Goal: Task Accomplishment & Management: Manage account settings

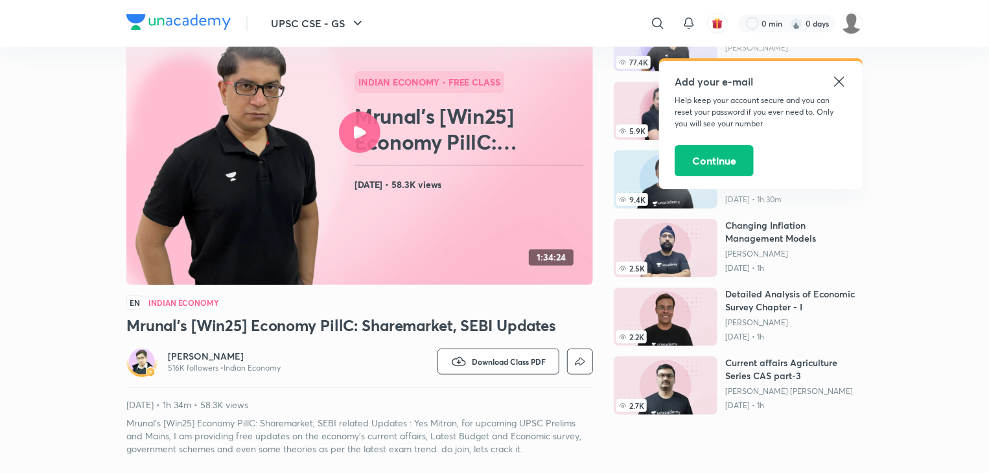
click at [834, 86] on icon at bounding box center [840, 82] width 16 height 16
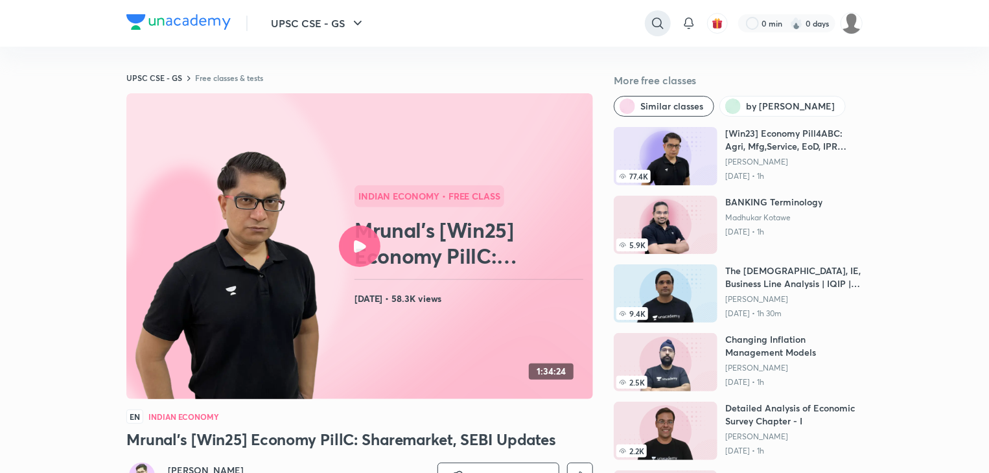
click at [662, 24] on icon at bounding box center [658, 24] width 16 height 16
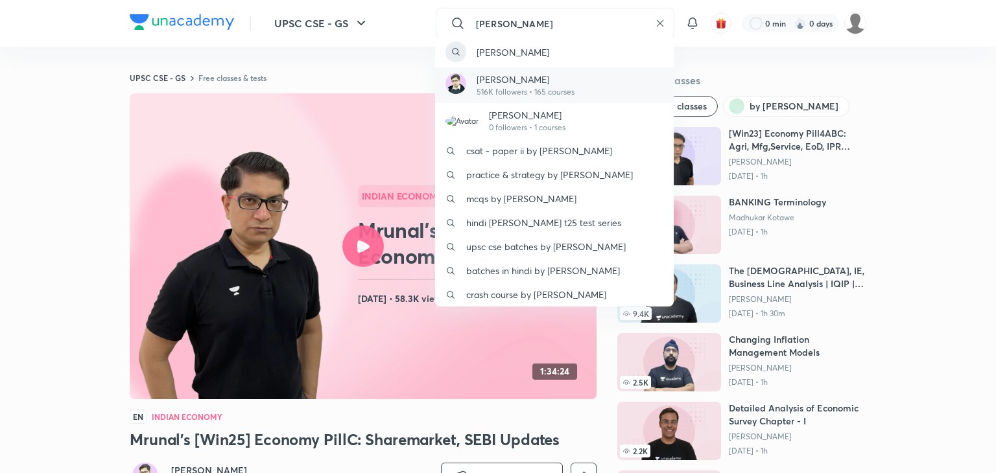
type input "mrunal"
click at [556, 85] on p "[PERSON_NAME]" at bounding box center [525, 80] width 98 height 14
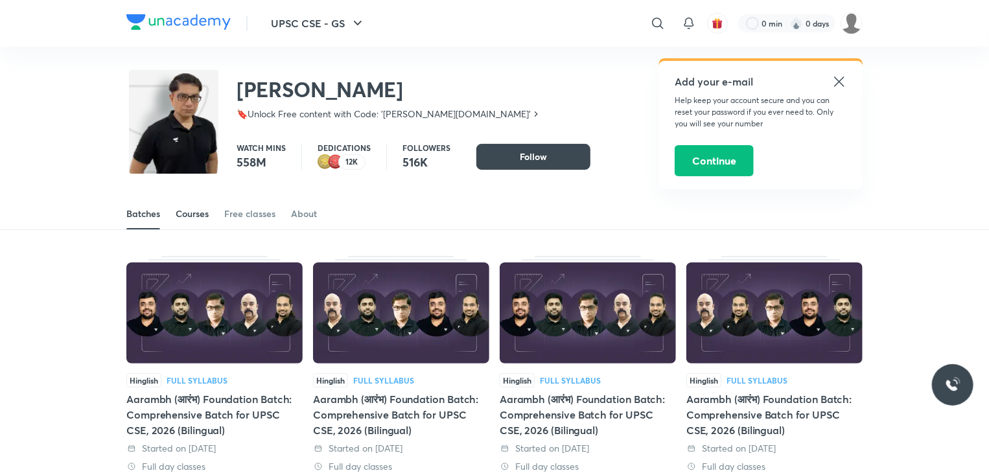
click at [187, 217] on div "Courses" at bounding box center [192, 213] width 33 height 13
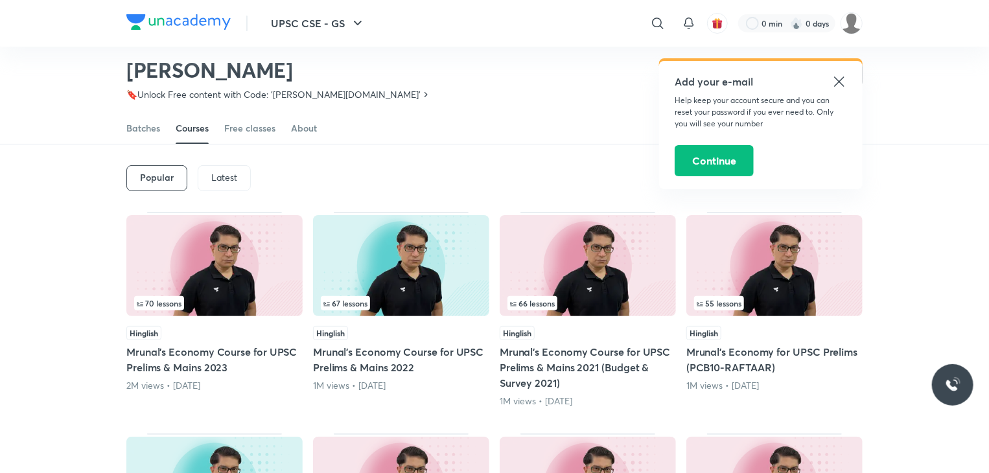
scroll to position [46, 0]
click at [211, 180] on p "Latest" at bounding box center [224, 178] width 26 height 10
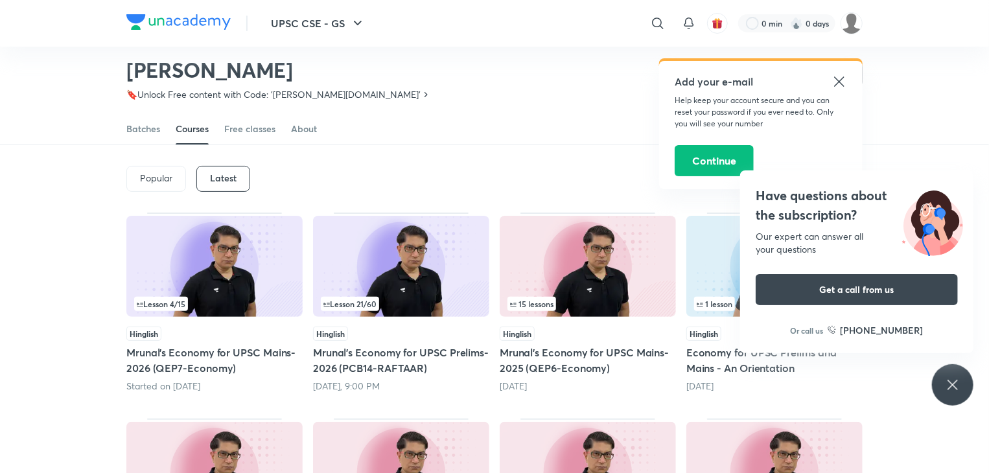
click at [375, 380] on div "Tomorrow, 9:00 PM" at bounding box center [401, 386] width 176 height 13
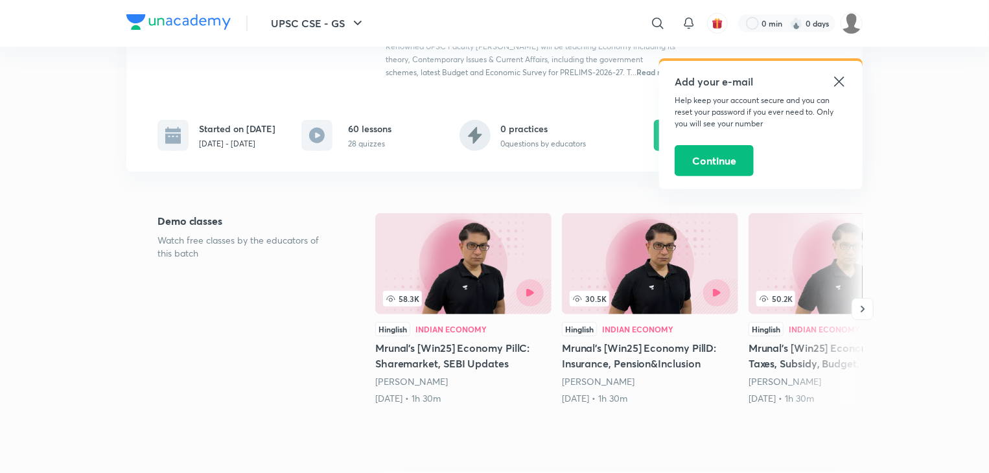
scroll to position [225, 0]
click at [838, 76] on icon at bounding box center [840, 82] width 16 height 16
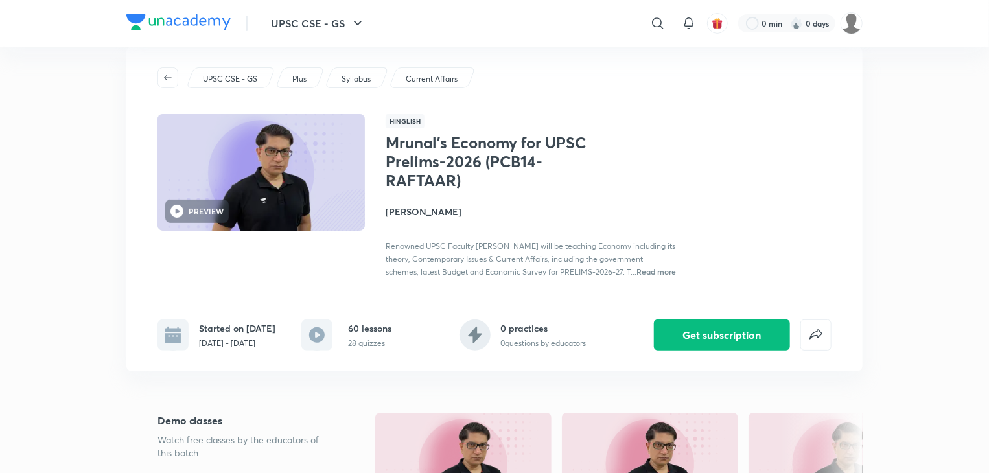
scroll to position [21, 0]
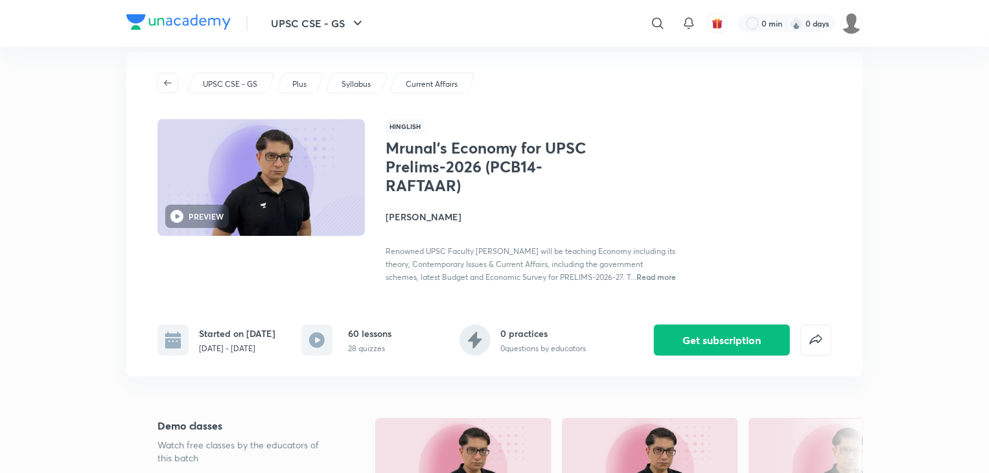
scroll to position [46, 0]
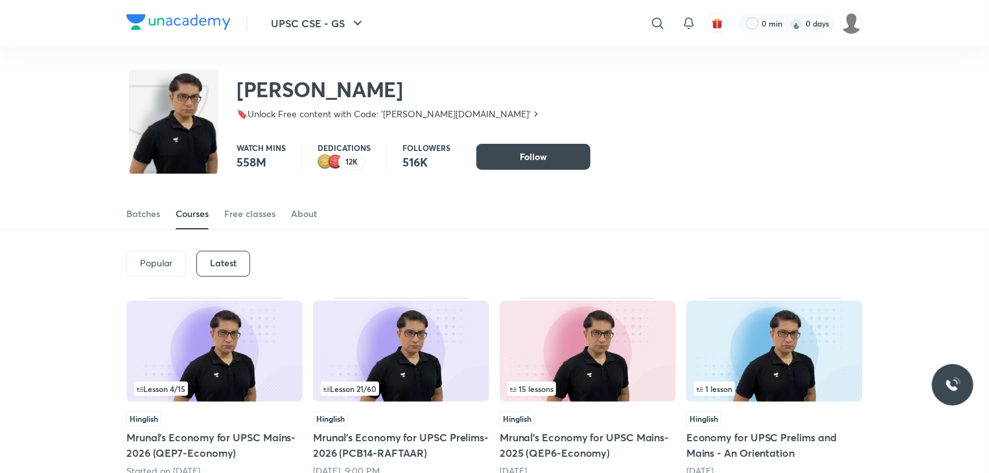
click at [242, 267] on div "Latest" at bounding box center [223, 264] width 54 height 26
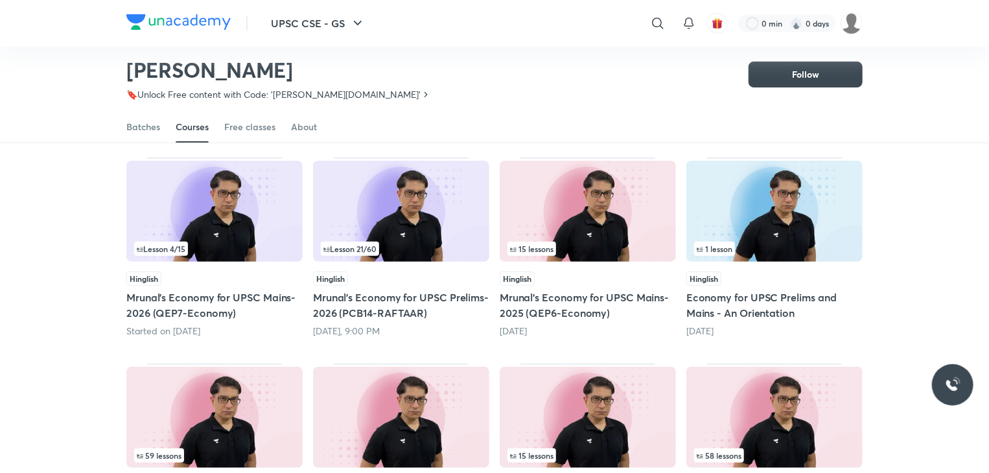
scroll to position [101, 0]
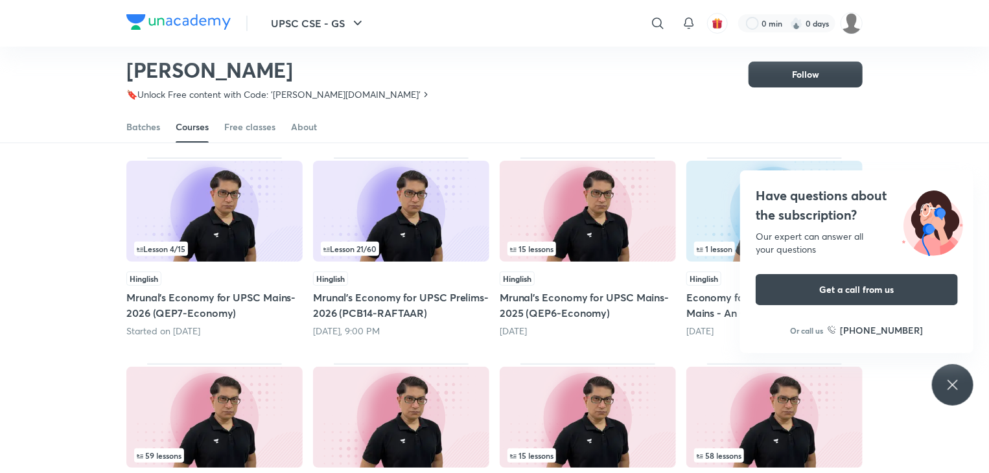
click at [358, 316] on h5 "Mrunal’s Economy for UPSC Prelims-2026 (PCB14-RAFTAAR)" at bounding box center [401, 305] width 176 height 31
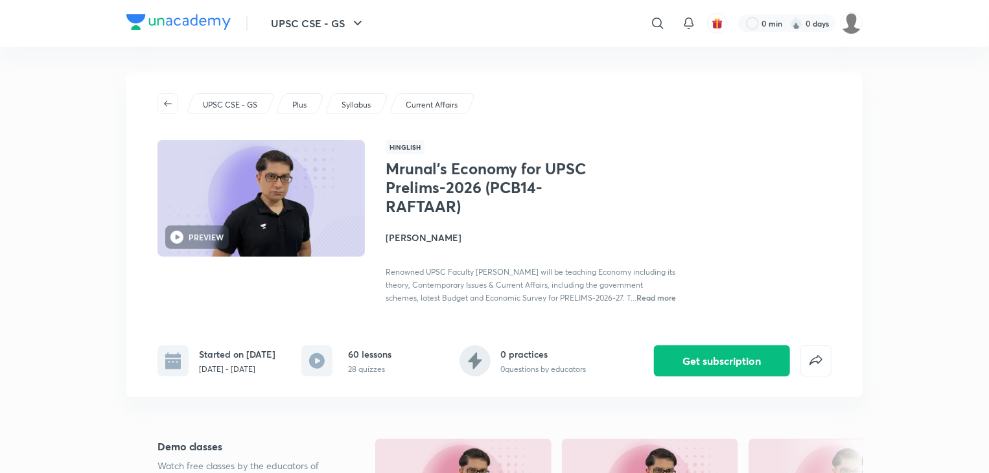
click at [651, 299] on span "Read more" at bounding box center [657, 297] width 40 height 10
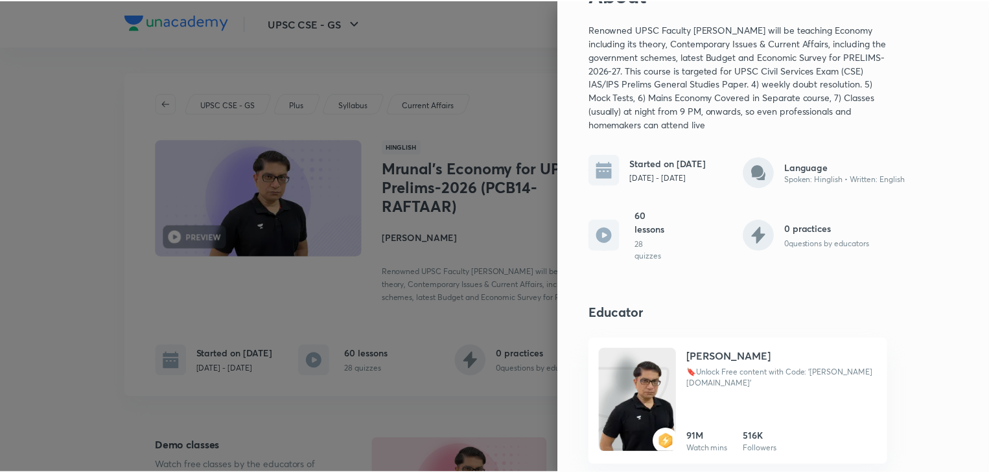
scroll to position [73, 0]
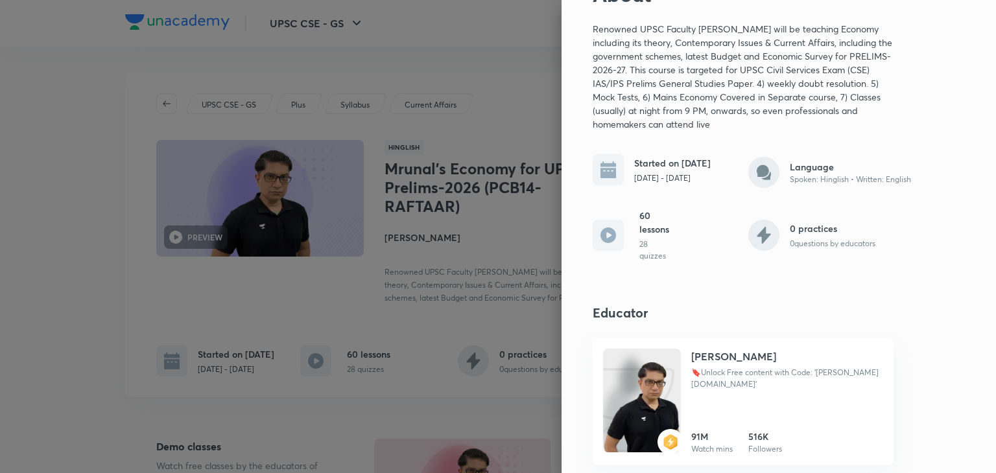
click at [420, 360] on div at bounding box center [498, 236] width 996 height 473
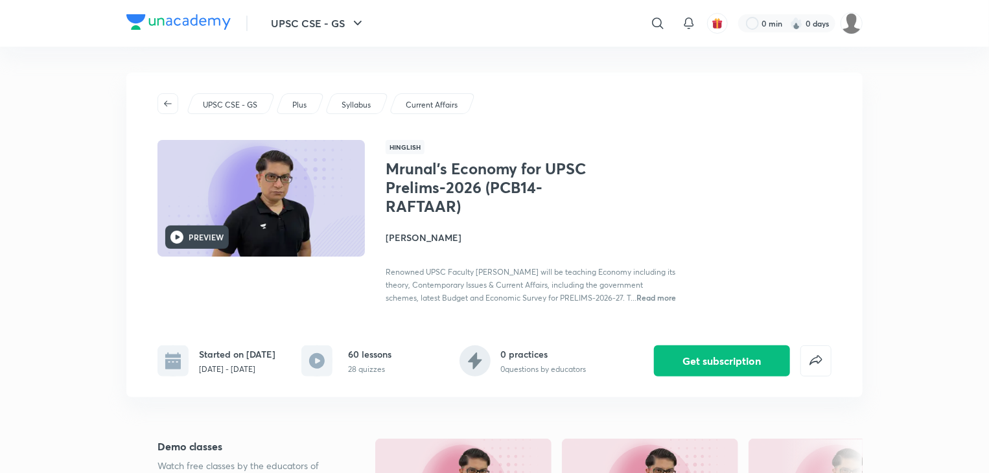
click at [176, 244] on div "PREVIEW" at bounding box center [197, 237] width 64 height 23
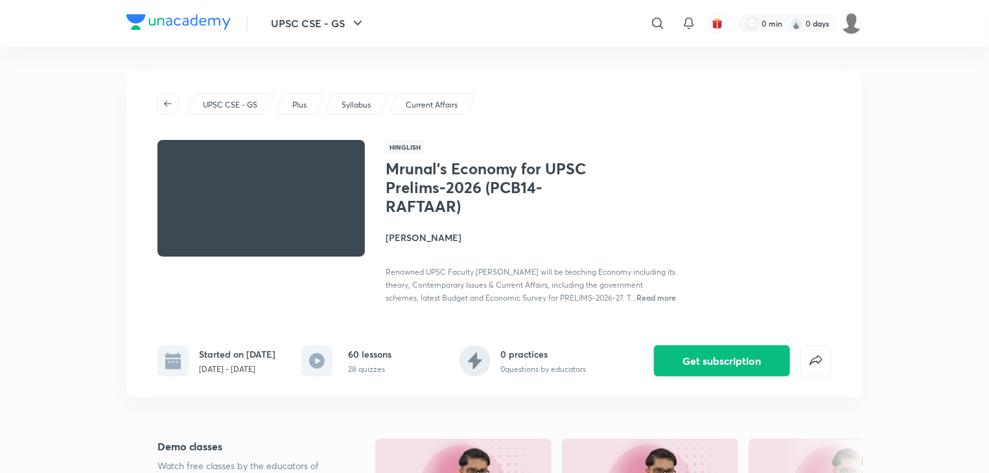
click at [637, 303] on span "Read more" at bounding box center [657, 297] width 40 height 10
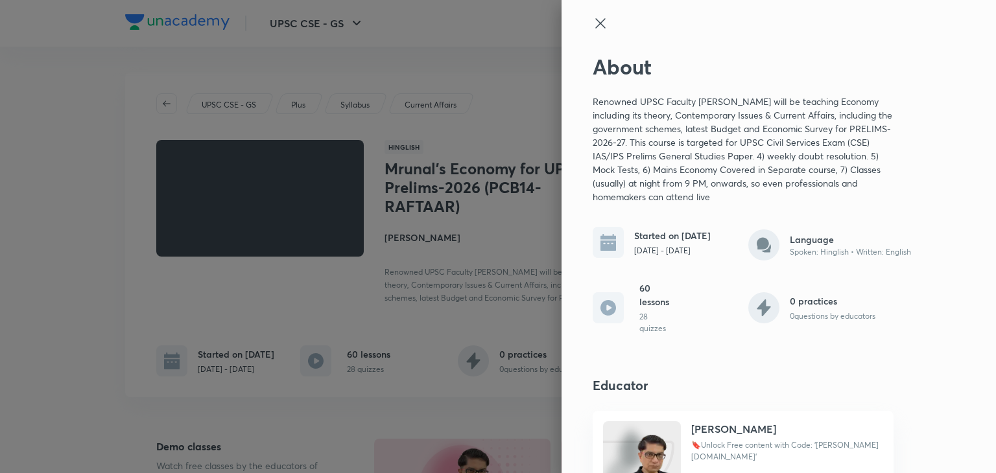
click at [411, 296] on div at bounding box center [498, 236] width 996 height 473
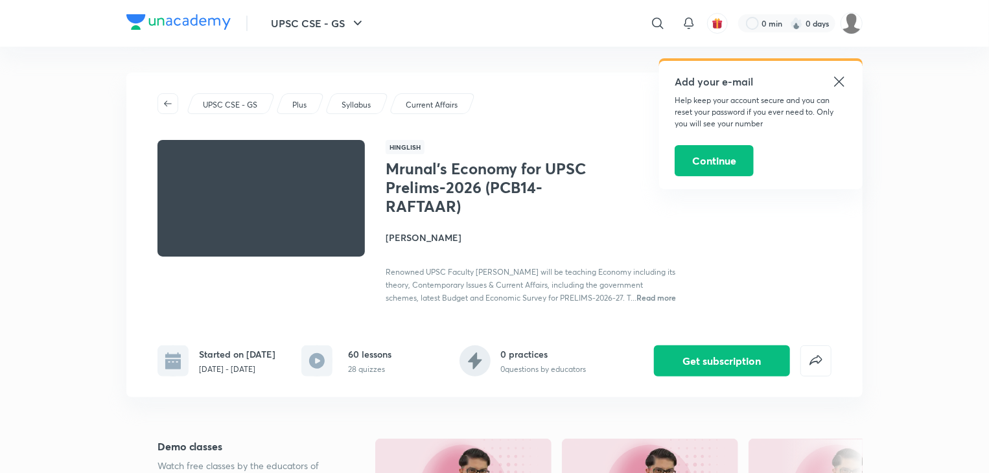
click at [841, 83] on icon at bounding box center [839, 81] width 10 height 10
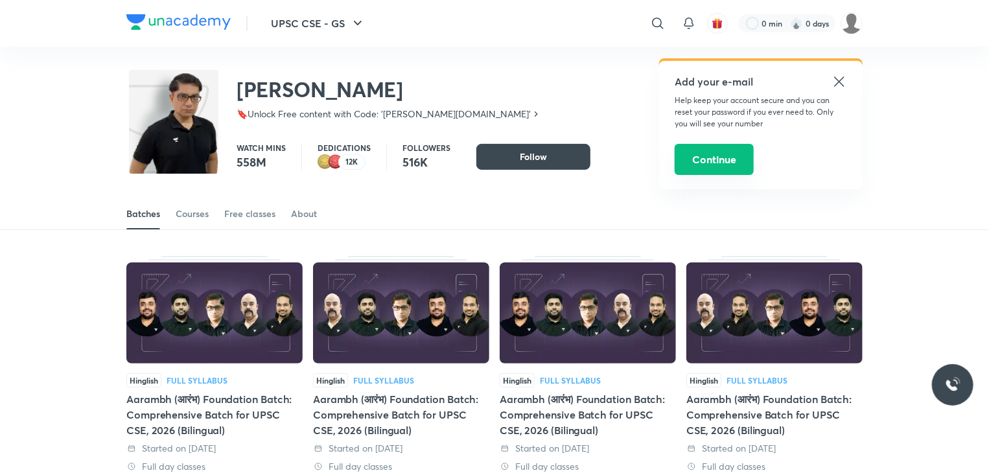
click at [703, 158] on button "Continue" at bounding box center [714, 159] width 79 height 31
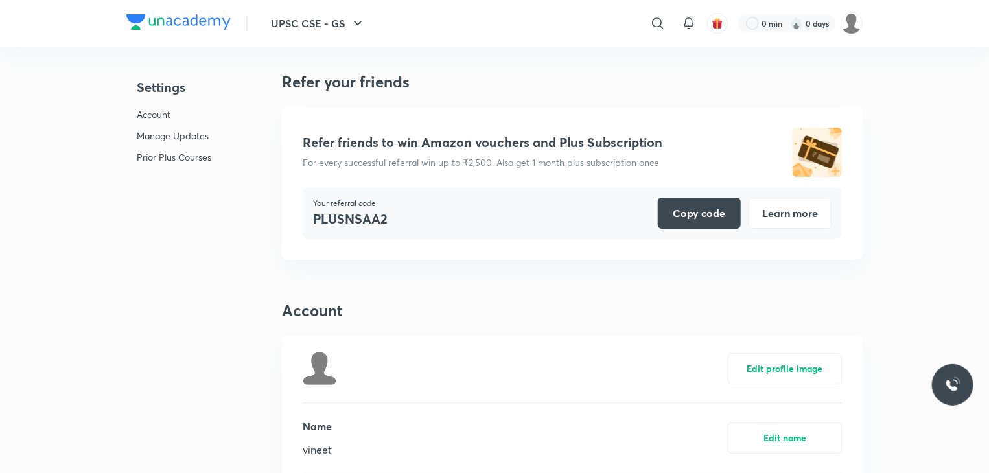
scroll to position [3181, 0]
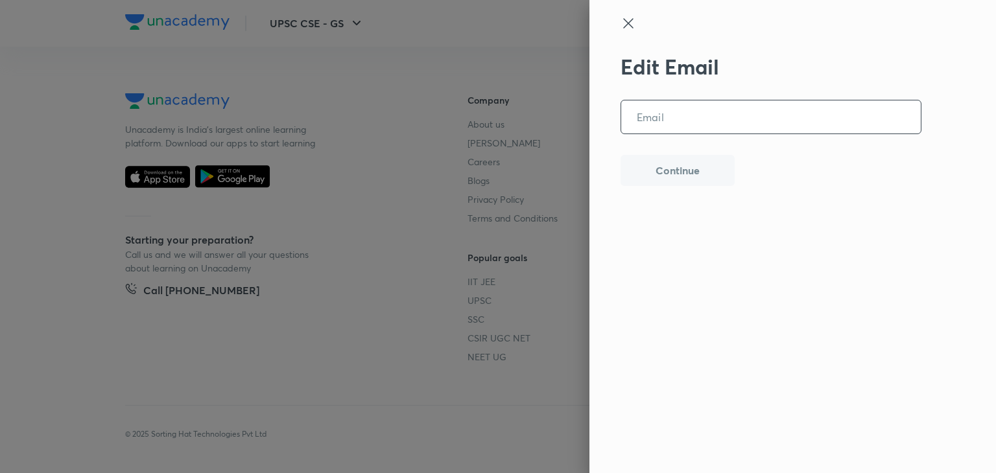
click at [664, 112] on input "email" at bounding box center [770, 116] width 299 height 33
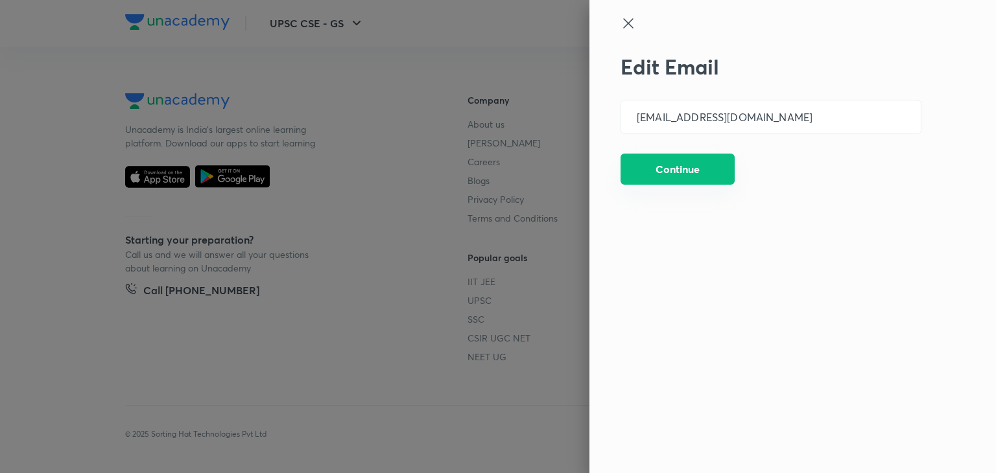
click at [657, 165] on button "Continue" at bounding box center [677, 169] width 114 height 31
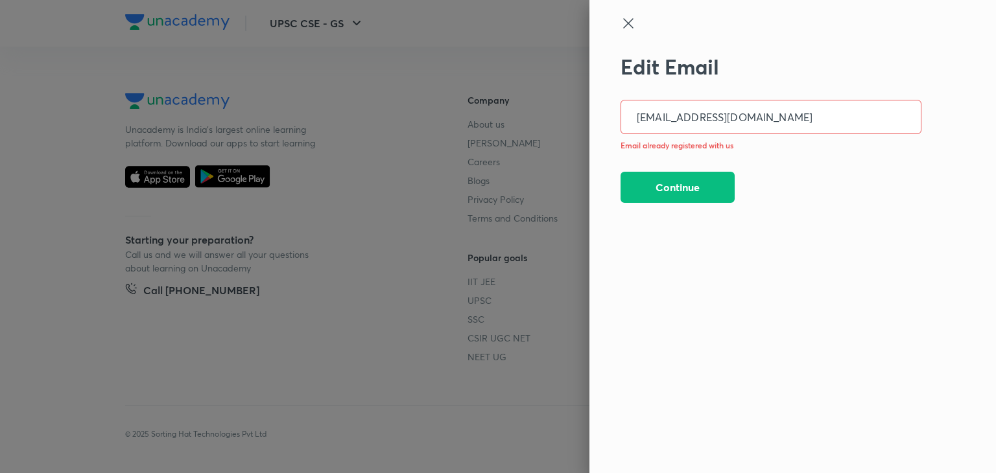
drag, startPoint x: 710, startPoint y: 117, endPoint x: 415, endPoint y: 128, distance: 295.8
click at [415, 128] on div "Edit Email [EMAIL_ADDRESS][DOMAIN_NAME] ​ Email already registered with us Cont…" at bounding box center [498, 236] width 996 height 473
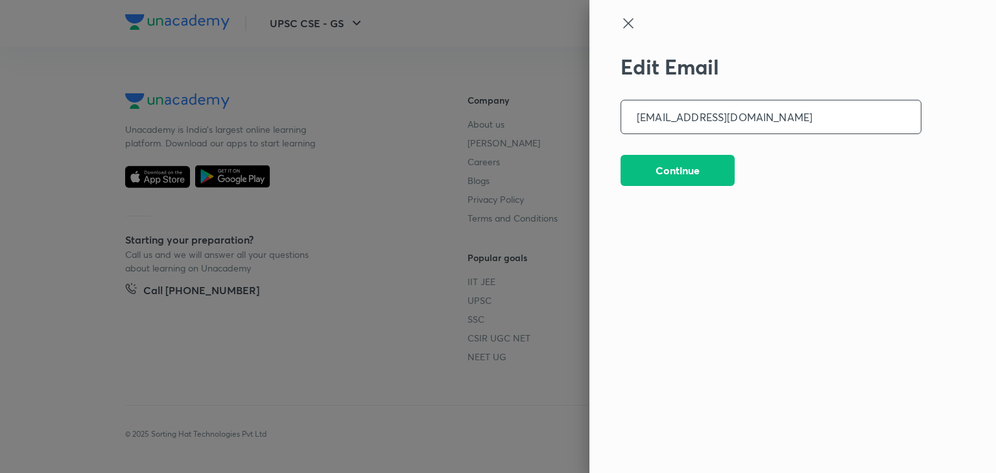
type input "[EMAIL_ADDRESS][DOMAIN_NAME]"
click at [635, 163] on button "Continue" at bounding box center [677, 169] width 114 height 31
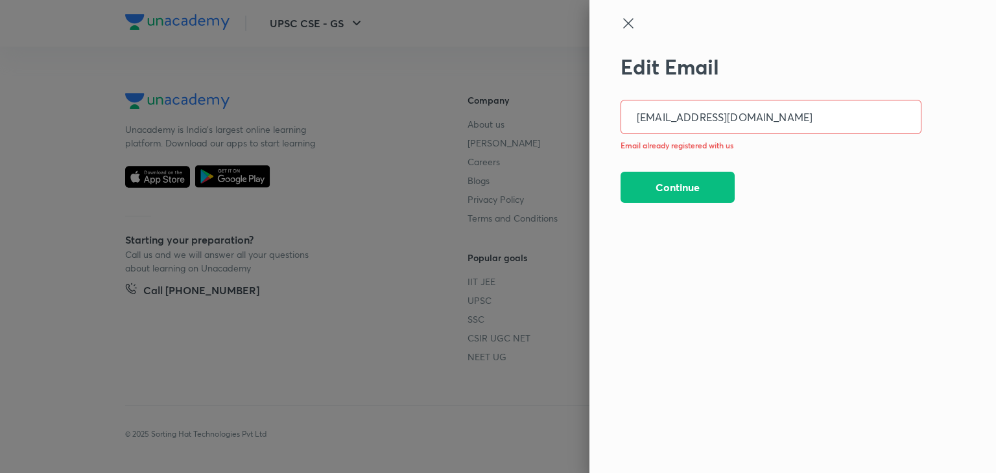
click at [676, 205] on div "Edit Email [EMAIL_ADDRESS][DOMAIN_NAME] ​ Email already registered with us Cont…" at bounding box center [770, 232] width 301 height 357
click at [633, 24] on icon at bounding box center [628, 24] width 16 height 16
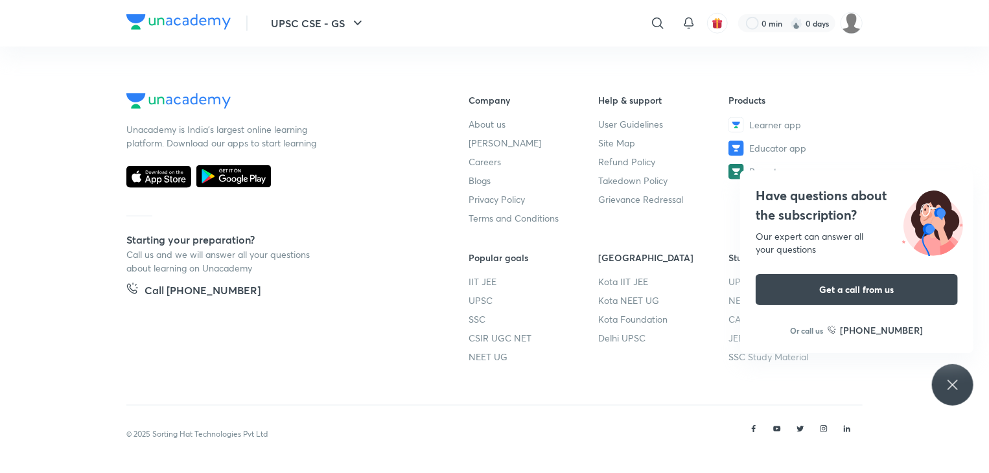
click at [866, 27] on header "UPSC CSE - GS ​ 0 min 0 days" at bounding box center [494, 23] width 989 height 47
click at [861, 27] on img at bounding box center [852, 23] width 22 height 22
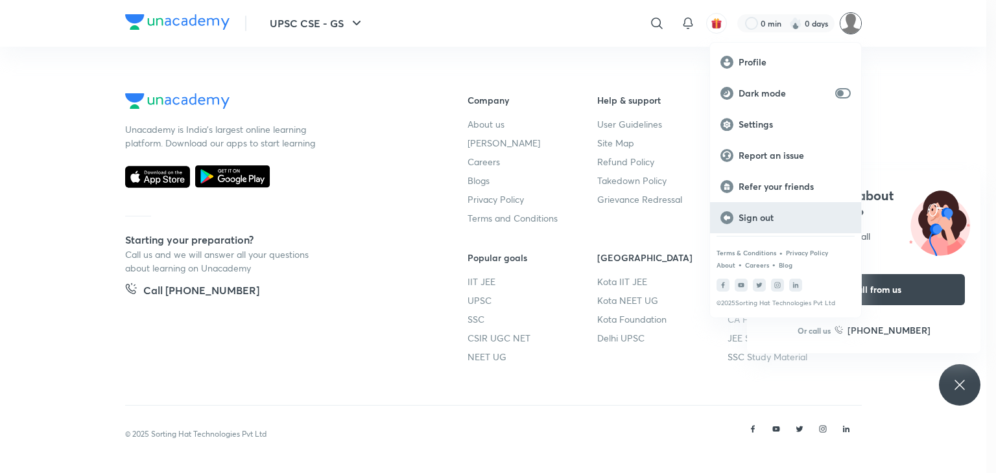
click at [786, 213] on p "Sign out" at bounding box center [794, 218] width 112 height 12
